Goal: Participate in discussion: Engage in conversation with other users on a specific topic

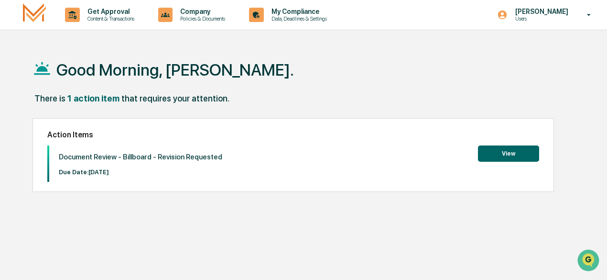
click at [477, 156] on div "Document Review - Billboard - Revision Requested Due Date: [DATE] View" at bounding box center [293, 163] width 492 height 36
click at [506, 153] on button "View" at bounding box center [508, 153] width 61 height 16
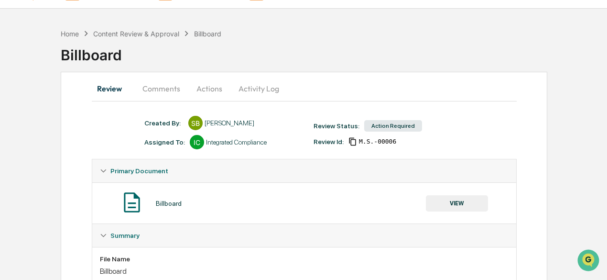
scroll to position [21, 0]
click at [155, 81] on button "Comments" at bounding box center [161, 89] width 53 height 23
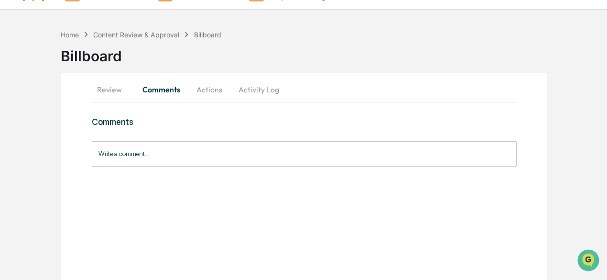
scroll to position [0, 0]
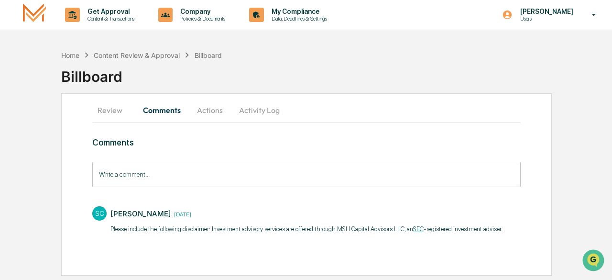
click at [187, 169] on input "Write a comment..." at bounding box center [306, 174] width 429 height 25
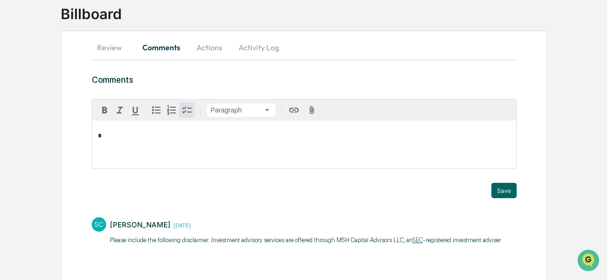
scroll to position [68, 0]
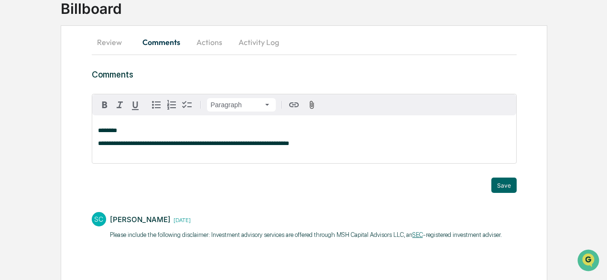
click at [136, 143] on span "**********" at bounding box center [193, 143] width 191 height 6
click at [159, 143] on span "**********" at bounding box center [192, 143] width 189 height 6
click at [508, 182] on button "Save" at bounding box center [504, 184] width 25 height 15
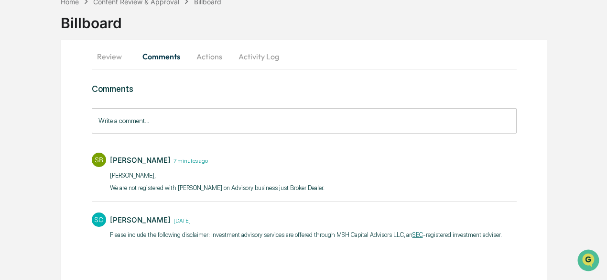
scroll to position [0, 0]
